Goal: Contribute content

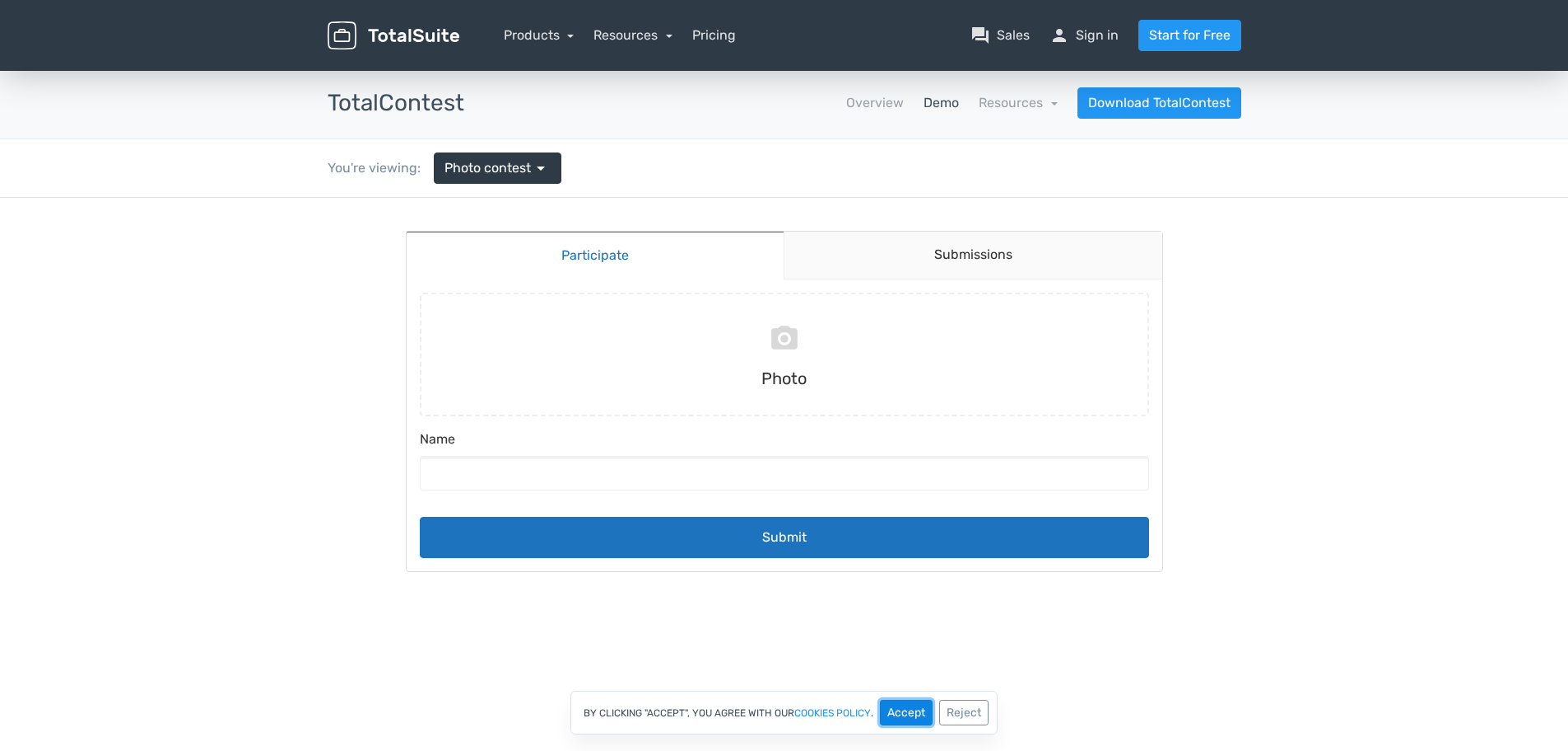
click at [911, 706] on button "Accept" at bounding box center [906, 712] width 53 height 25
click at [785, 375] on input "file" at bounding box center [785, 354] width 742 height 123
type input "C:\fakepath\img001.jpg"
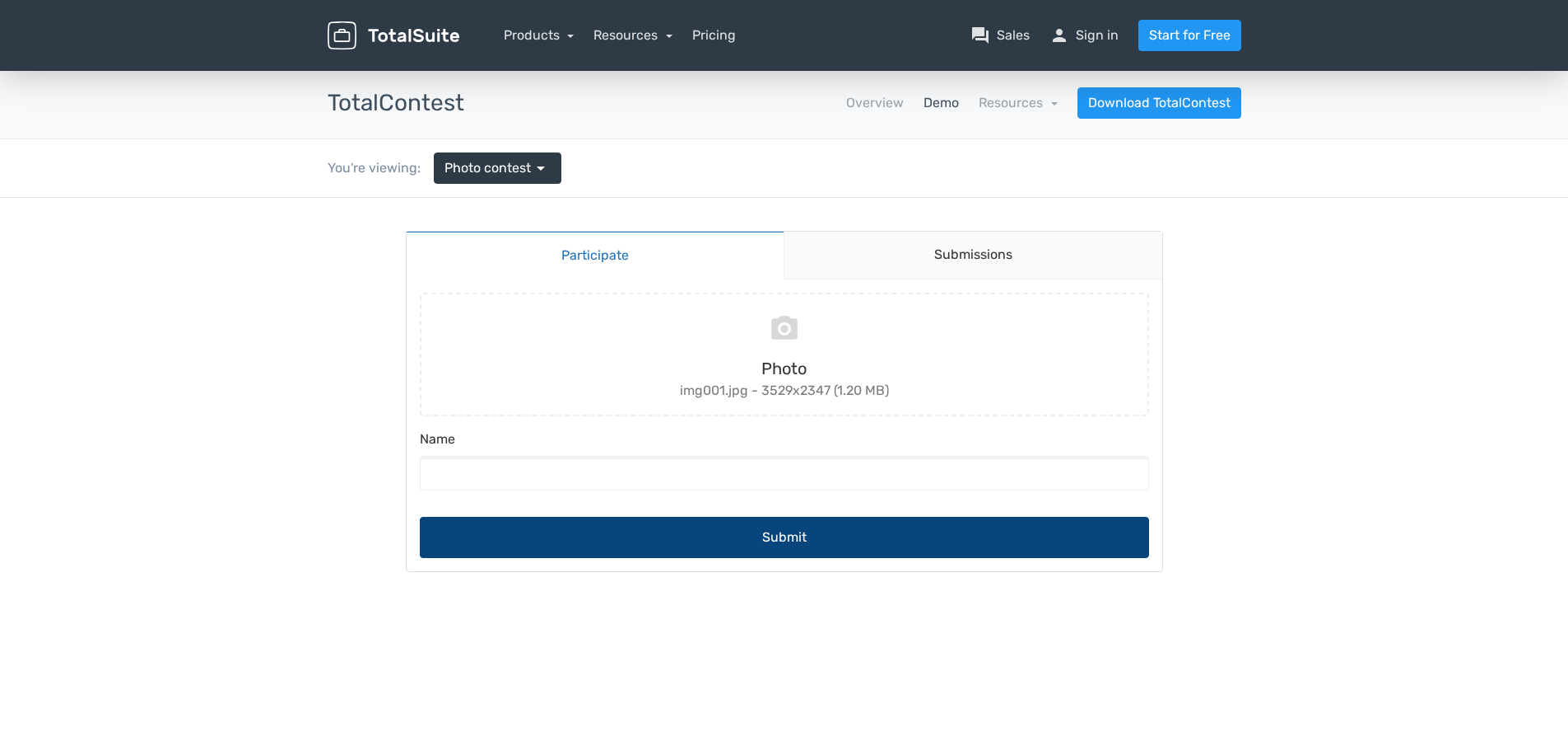
click at [770, 549] on button "Submit" at bounding box center [785, 536] width 730 height 41
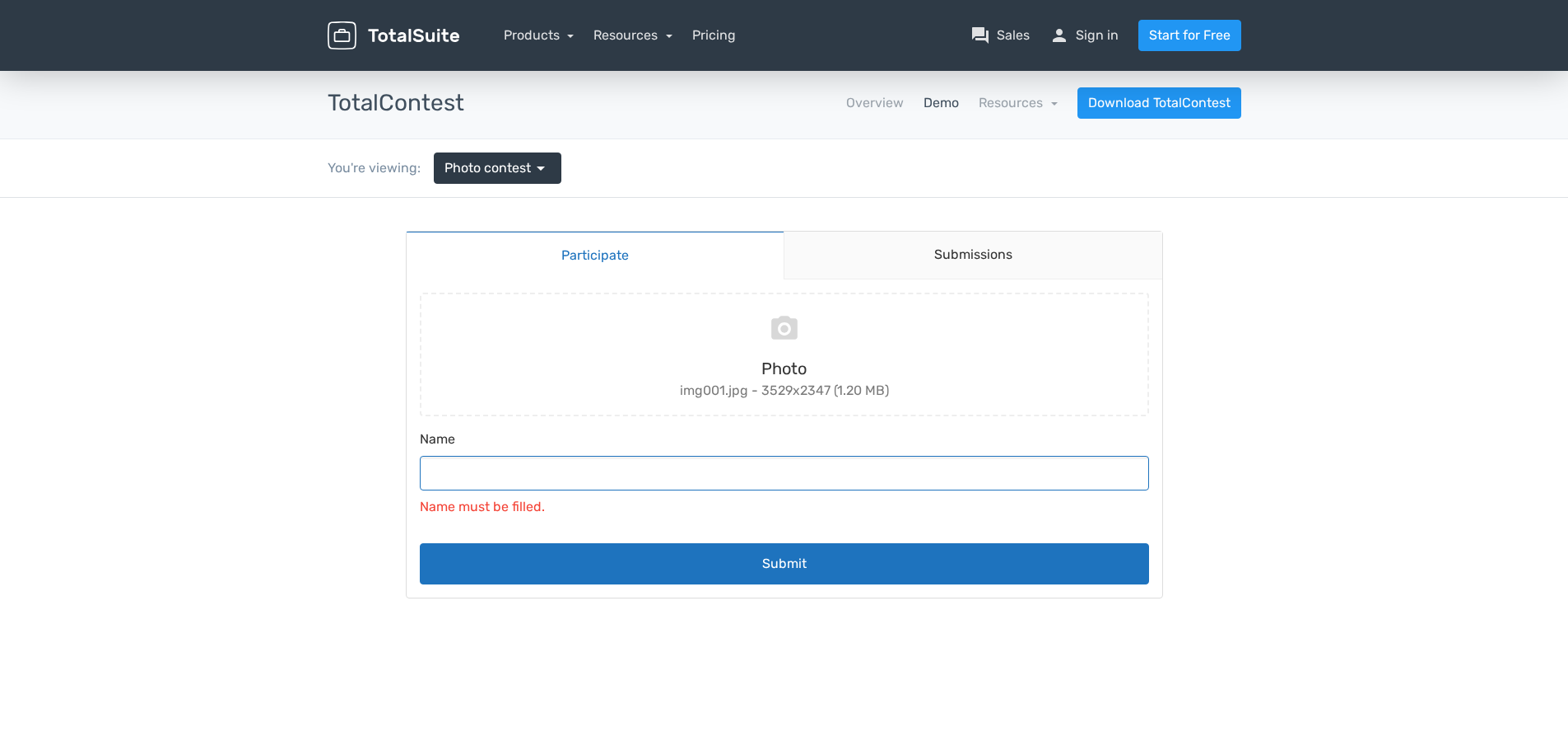
click at [593, 457] on input "Name" at bounding box center [785, 473] width 730 height 34
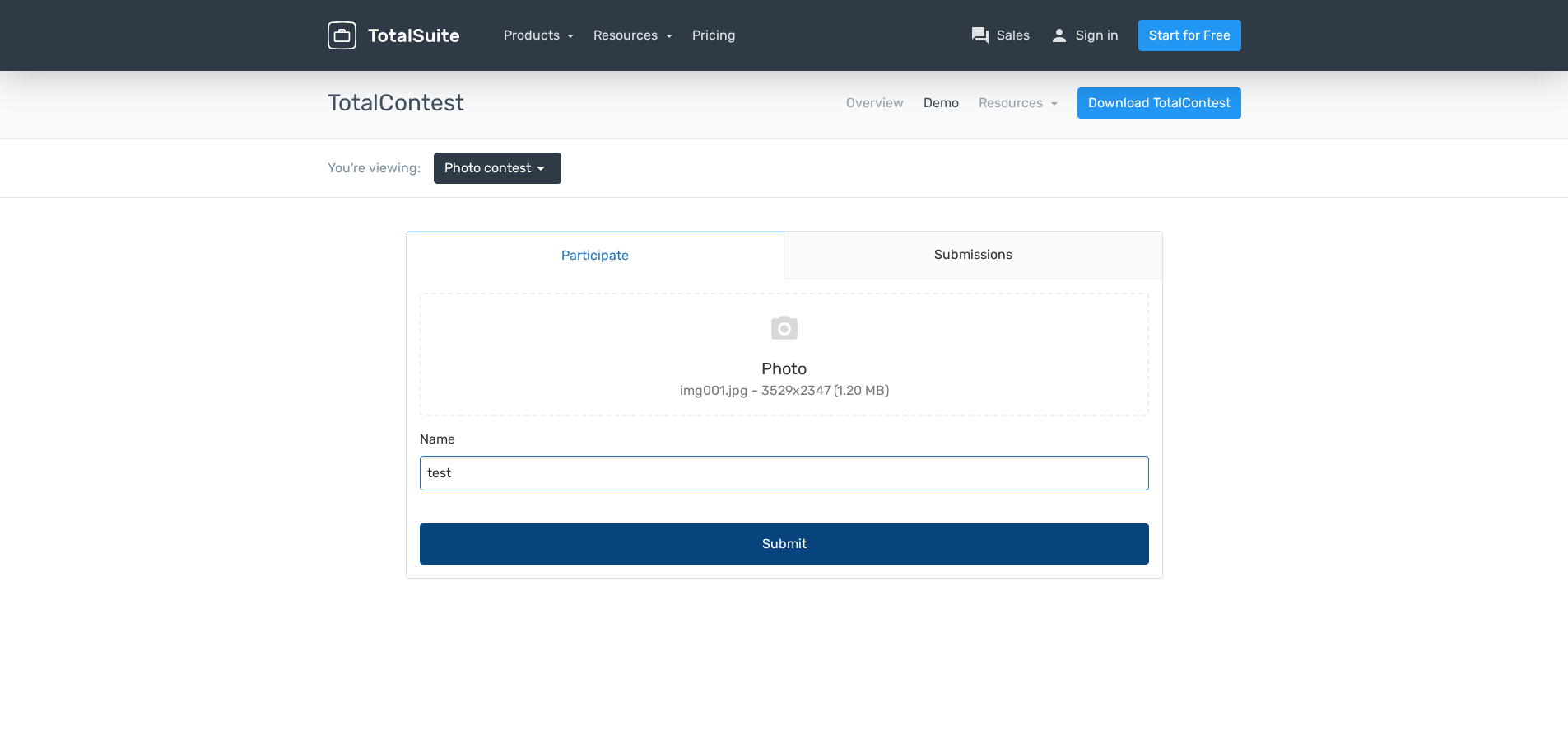
type input "test"
click at [663, 554] on button "Submit" at bounding box center [785, 543] width 730 height 41
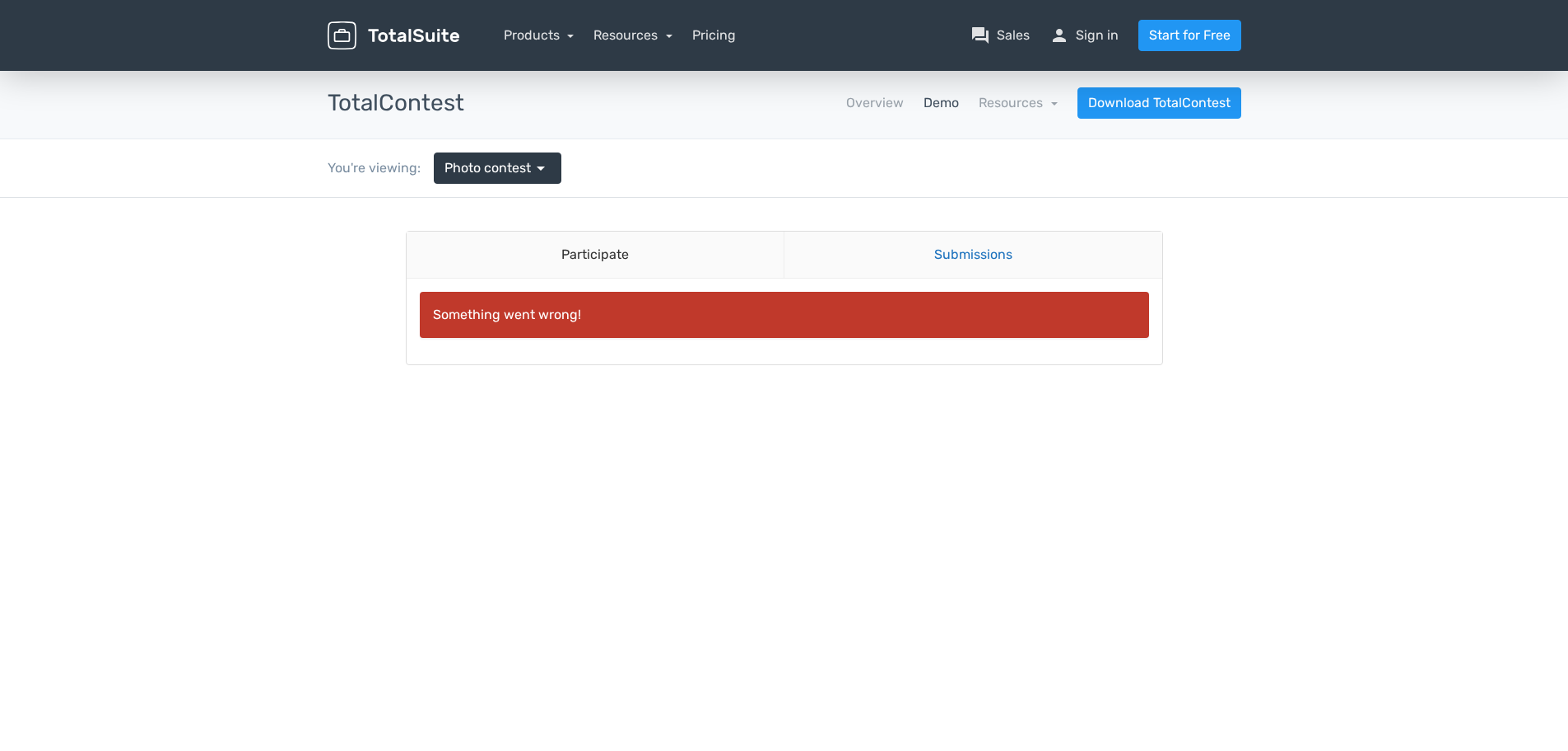
click at [960, 251] on link "Submissions" at bounding box center [973, 255] width 378 height 47
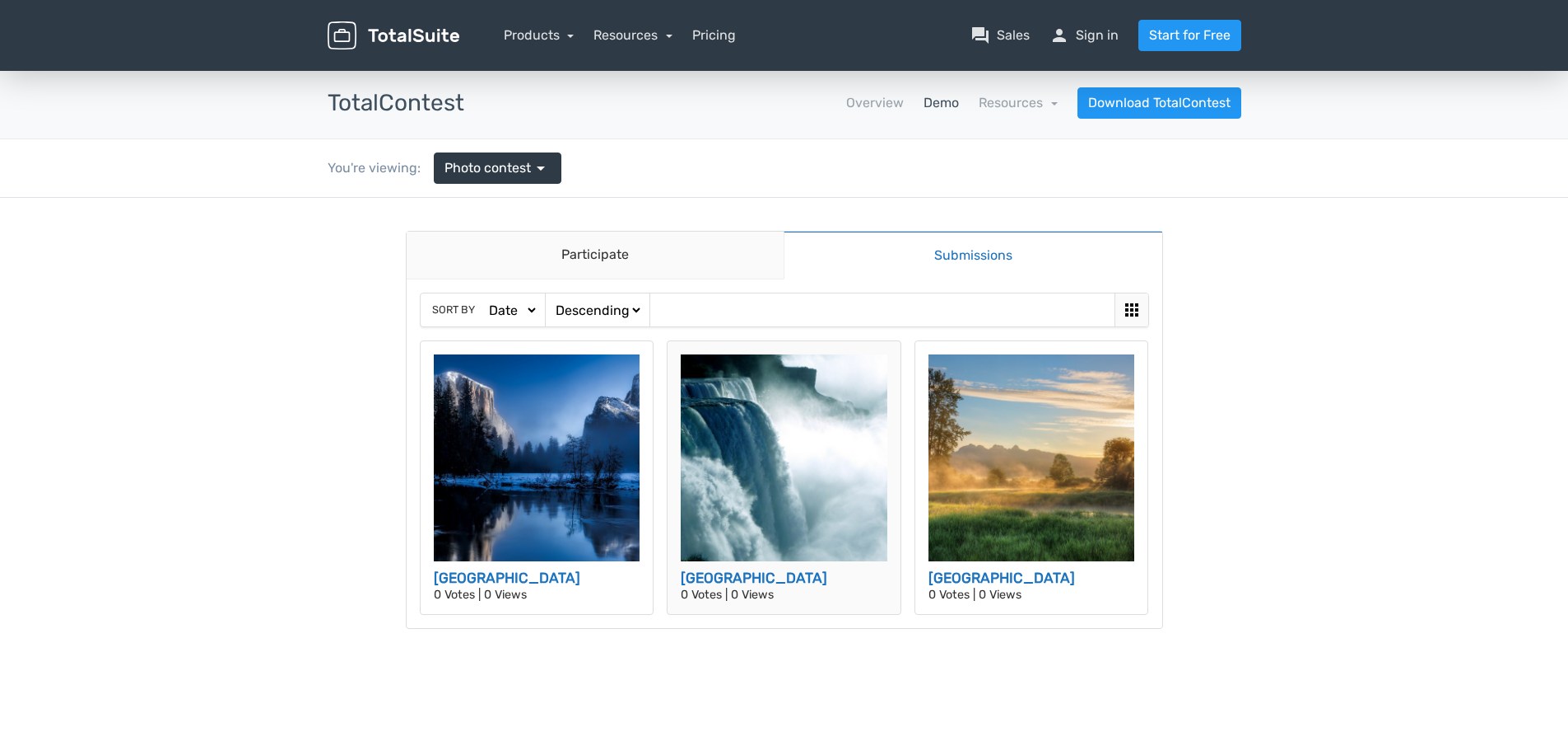
click at [729, 498] on img at bounding box center [784, 457] width 206 height 207
